Goal: Transaction & Acquisition: Purchase product/service

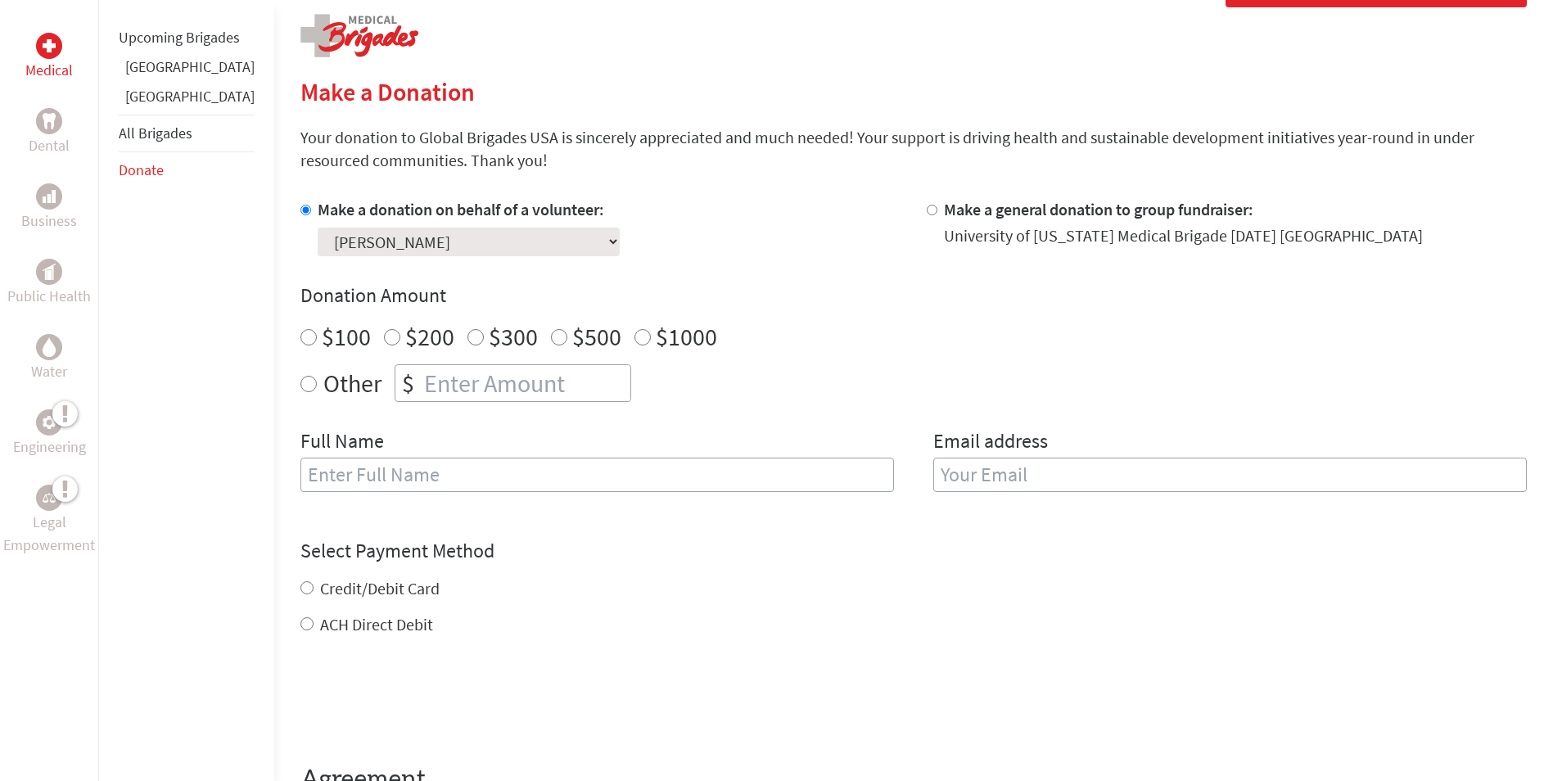
scroll to position [323, 0]
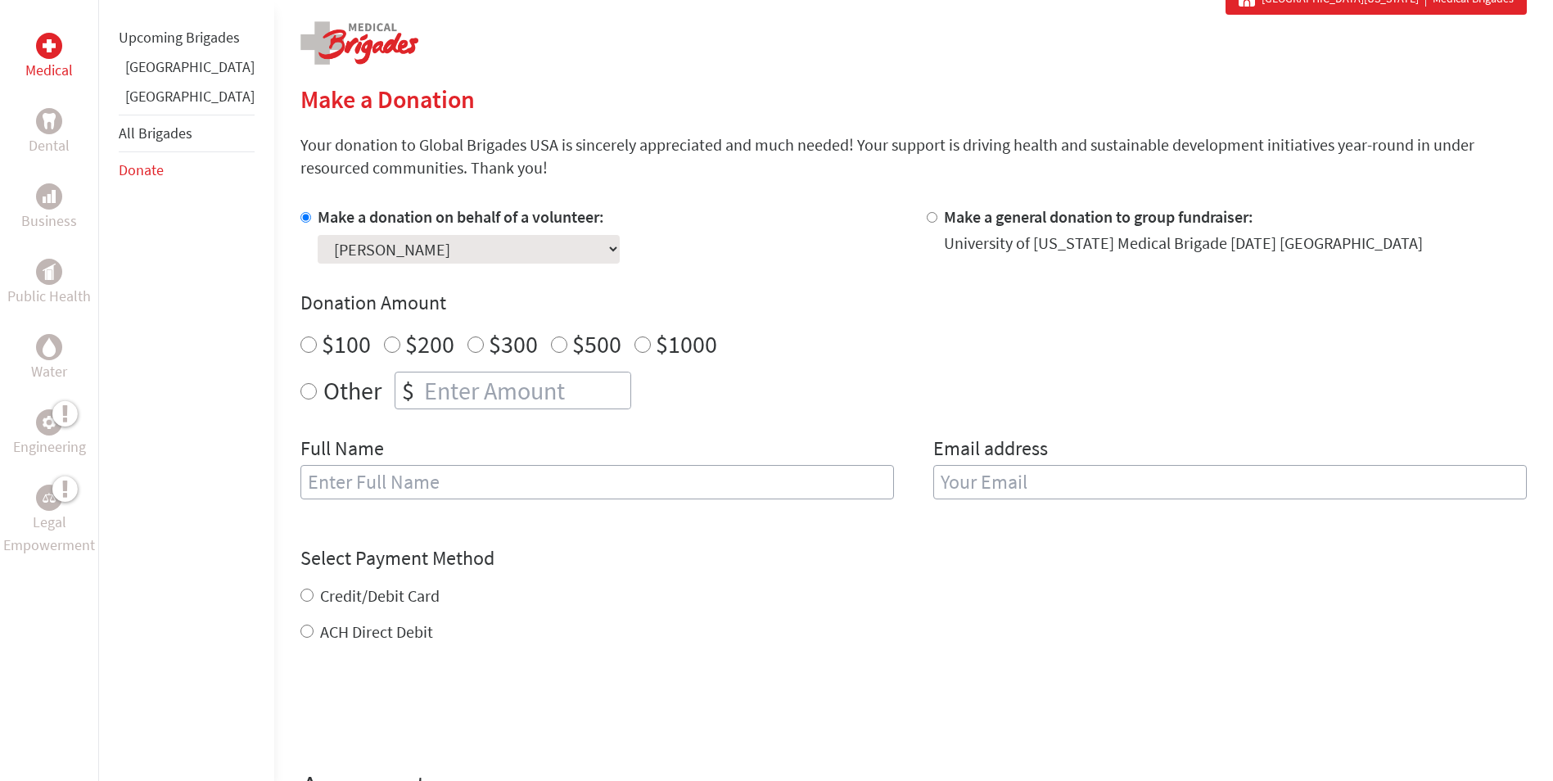
click at [488, 246] on select "Select a volunteer... [PERSON_NAME] [PERSON_NAME] [PERSON_NAME] [PERSON_NAME] […" at bounding box center [469, 249] width 302 height 29
click at [358, 250] on select "Select a volunteer... [PERSON_NAME] [PERSON_NAME] [PERSON_NAME] [PERSON_NAME] […" at bounding box center [469, 249] width 302 height 29
click at [300, 394] on input "Other" at bounding box center [308, 391] width 16 height 16
radio input "true"
click at [421, 390] on input "number" at bounding box center [526, 391] width 210 height 36
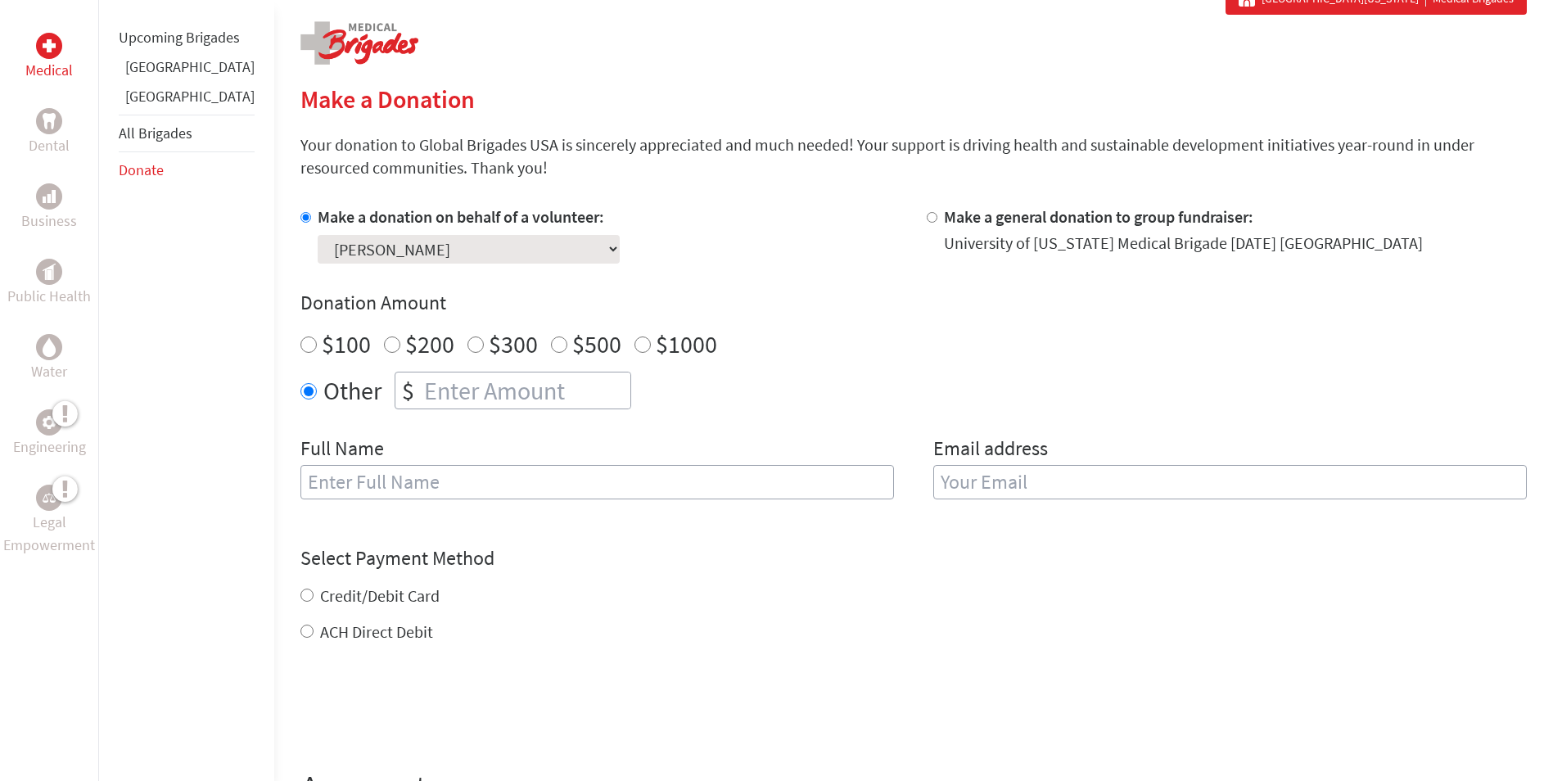
type input "25.00"
click at [348, 483] on input "text" at bounding box center [597, 482] width 594 height 34
type input "[PERSON_NAME]"
click at [968, 460] on label "Email address" at bounding box center [990, 450] width 115 height 29
click at [969, 490] on input "email" at bounding box center [1230, 482] width 594 height 34
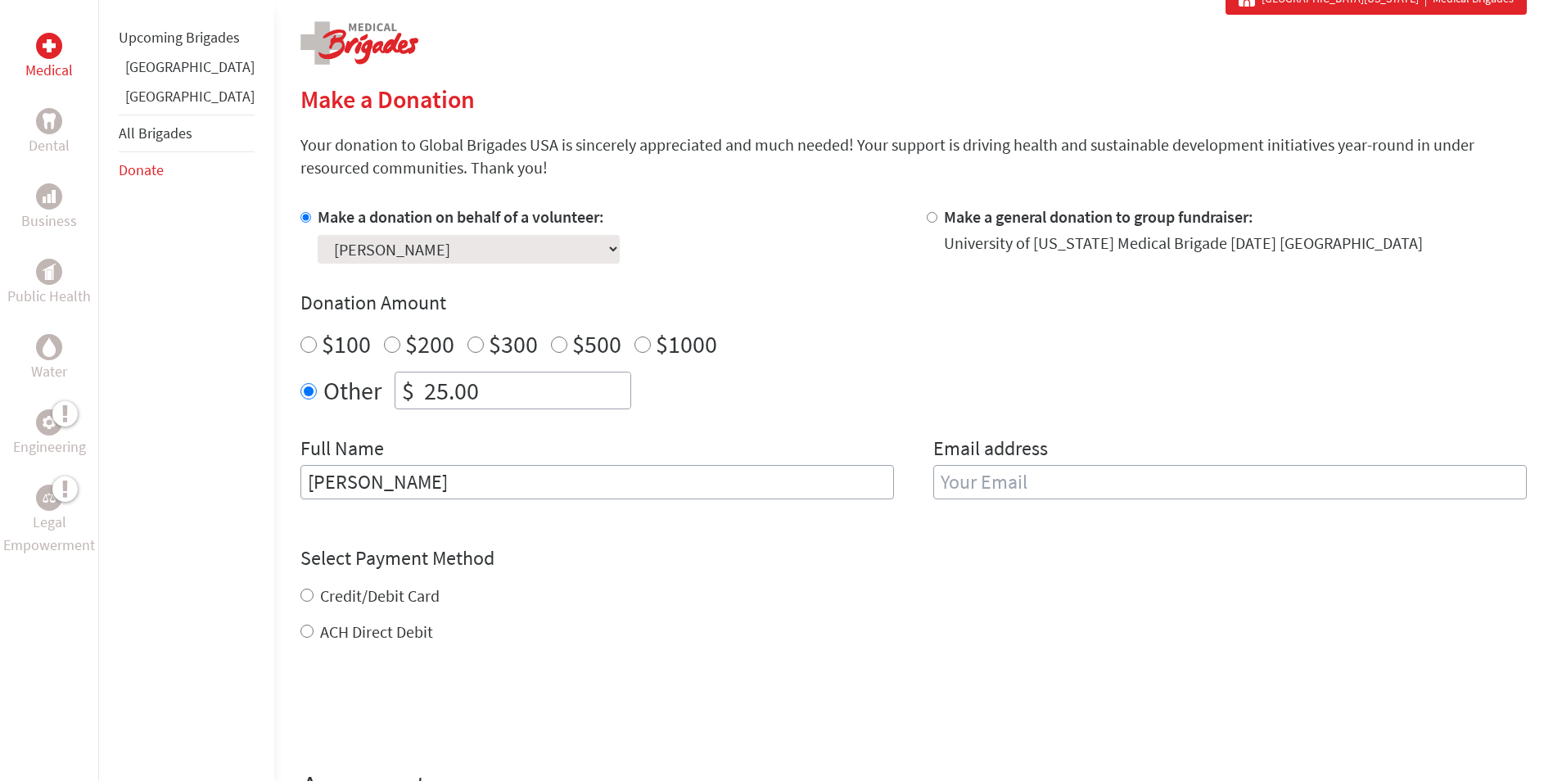
type input "[EMAIL_ADDRESS][DOMAIN_NAME]"
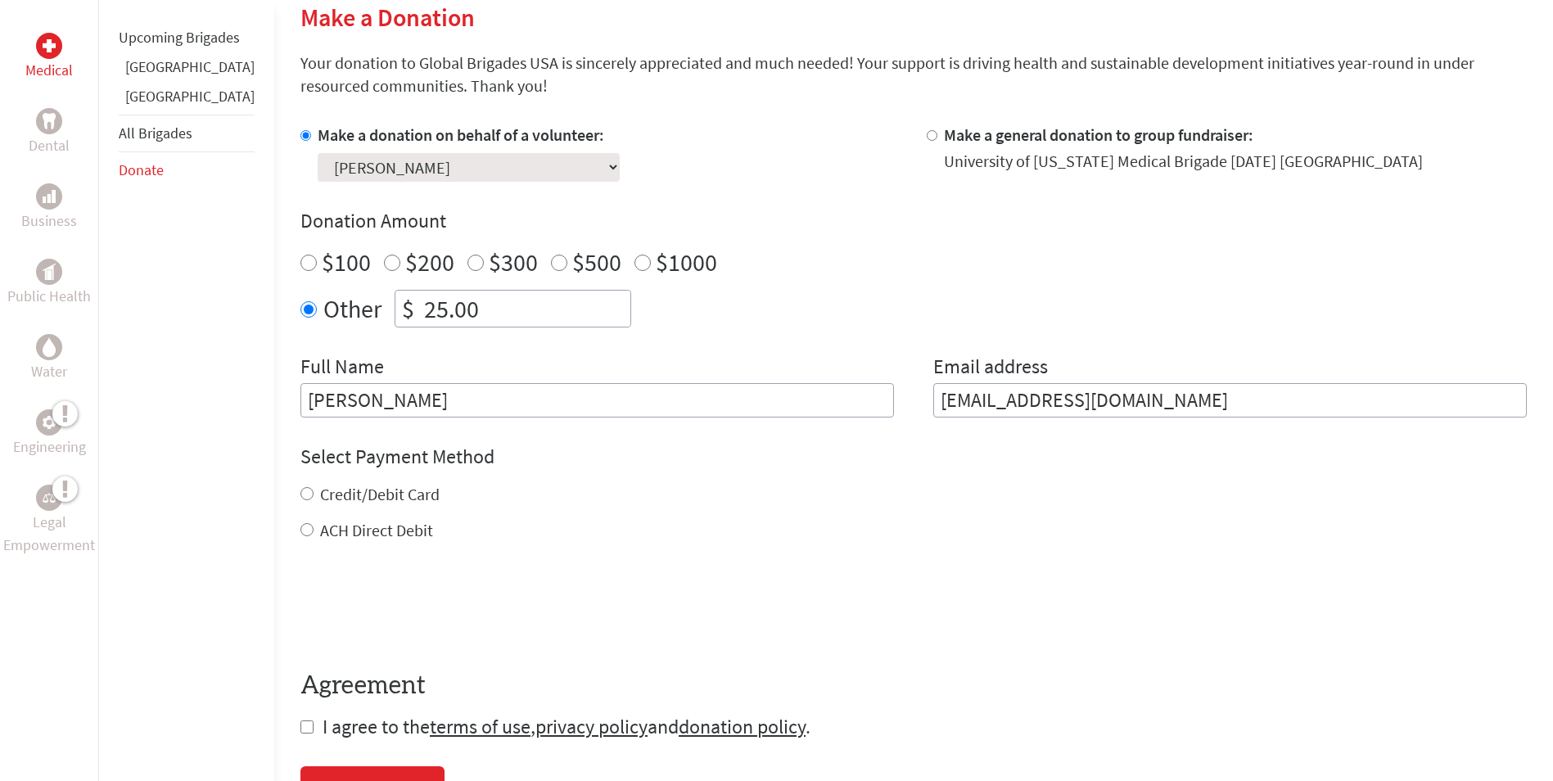
click at [300, 513] on div "Credit/Debit Card ACH Direct Debit" at bounding box center [913, 512] width 1226 height 59
click at [300, 497] on input "Credit/Debit Card" at bounding box center [306, 493] width 13 height 13
radio input "true"
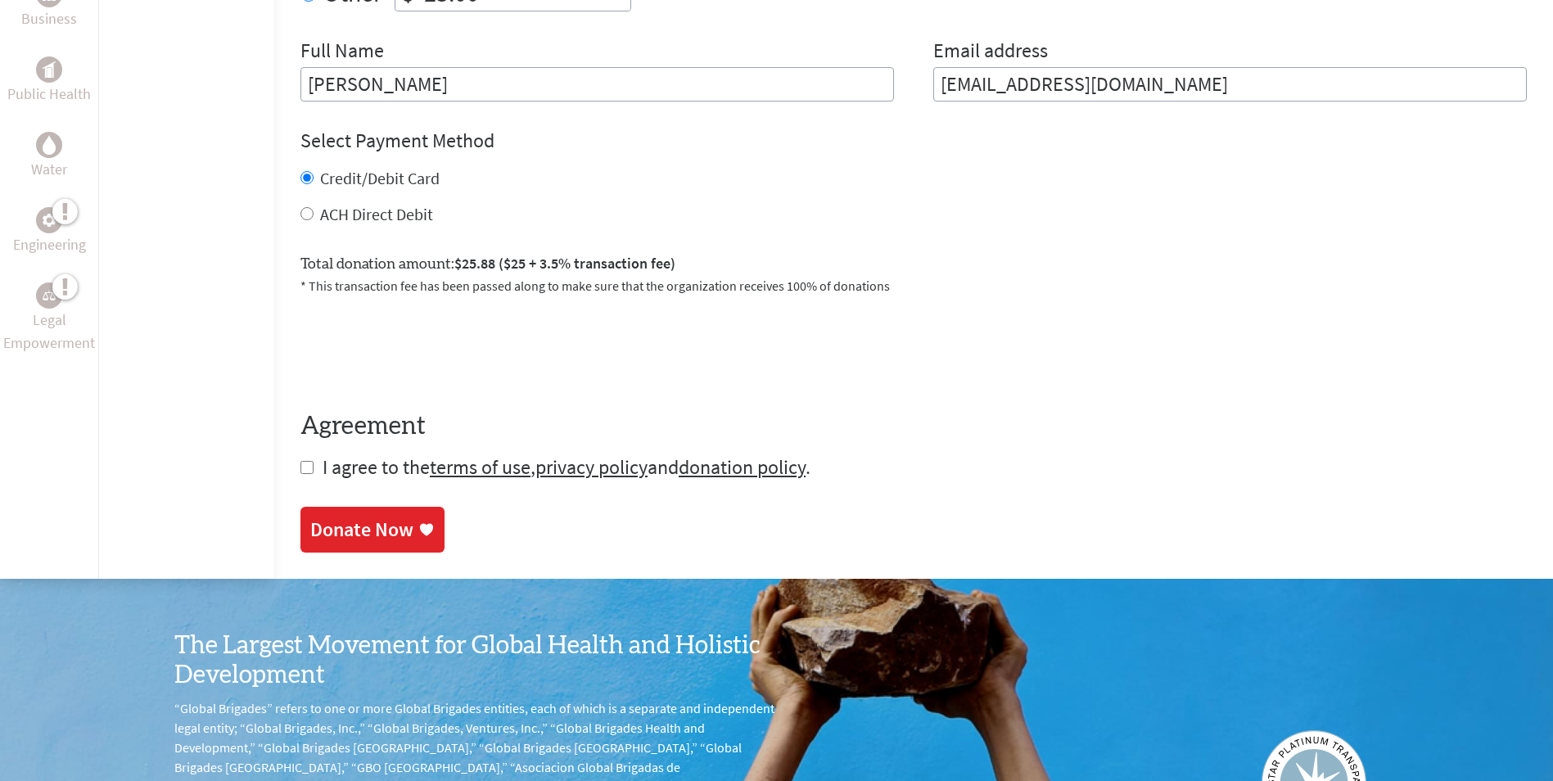
scroll to position [733, 0]
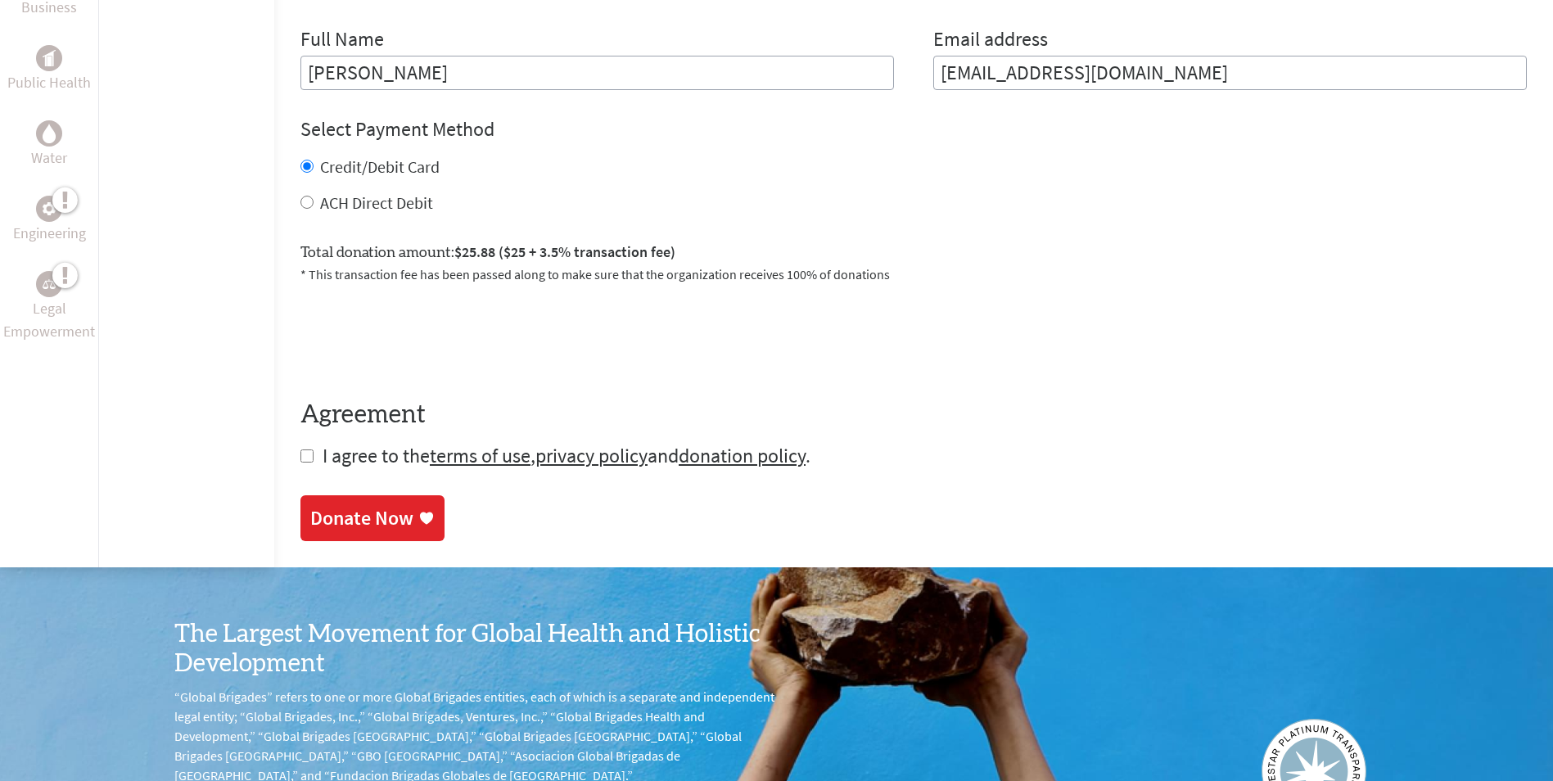
click at [300, 458] on input "checkbox" at bounding box center [306, 455] width 13 height 13
checkbox input "true"
click at [321, 515] on div "Donate Now" at bounding box center [361, 520] width 103 height 26
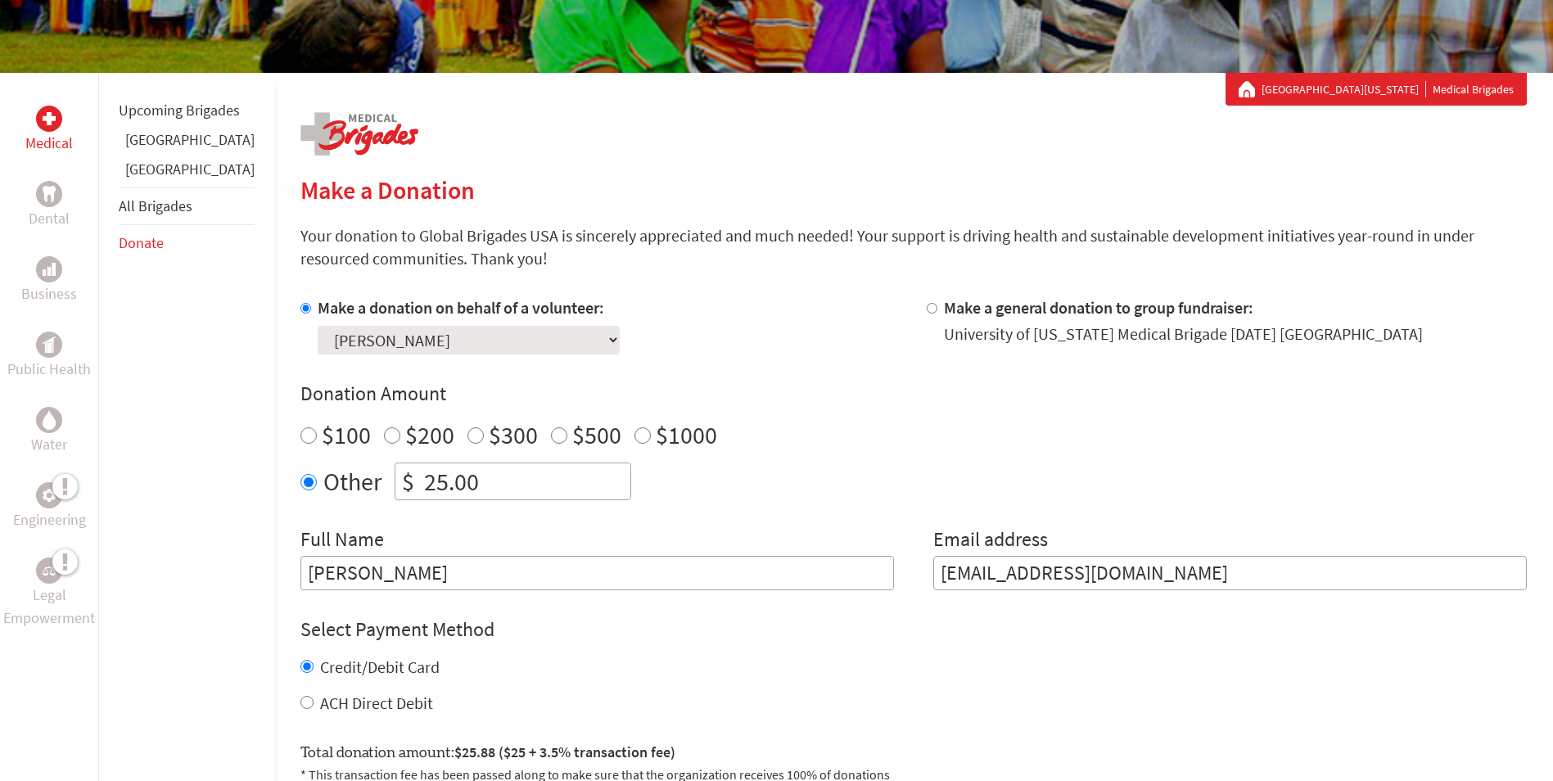
scroll to position [246, 0]
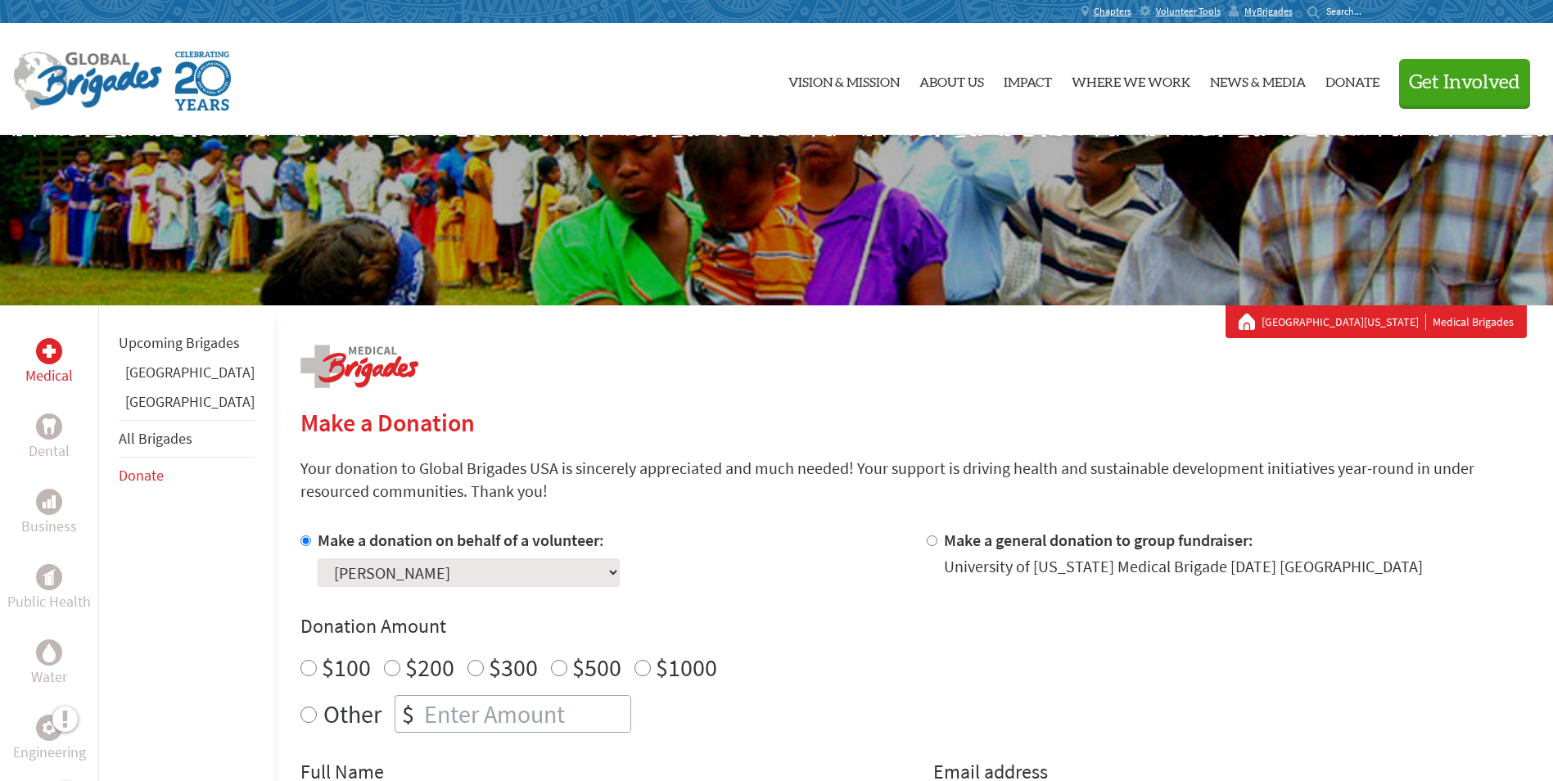
click at [1353, 315] on link "[GEOGRAPHIC_DATA][US_STATE]" at bounding box center [1344, 322] width 165 height 16
